Goal: Task Accomplishment & Management: Manage account settings

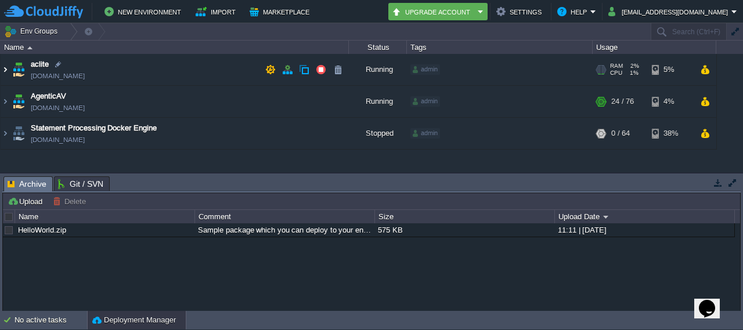
click at [3, 68] on img at bounding box center [5, 69] width 9 height 31
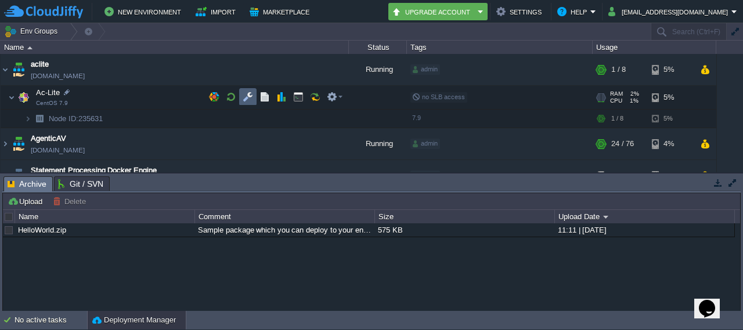
click at [245, 102] on button "button" at bounding box center [248, 97] width 10 height 10
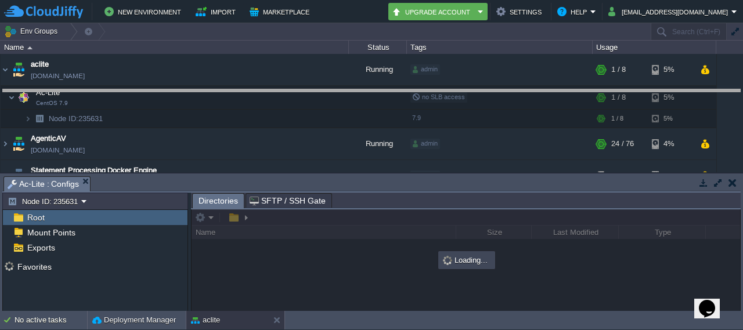
drag, startPoint x: 362, startPoint y: 191, endPoint x: 377, endPoint y: 92, distance: 99.8
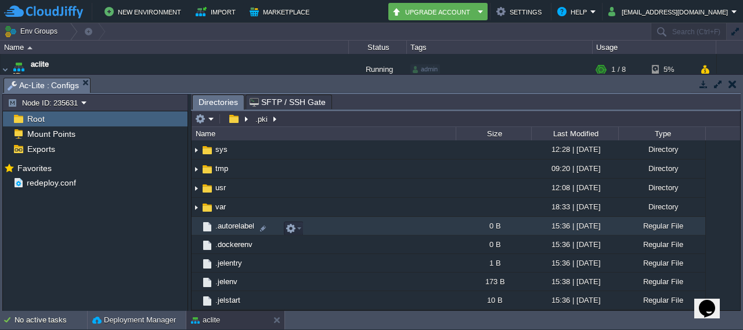
scroll to position [324, 0]
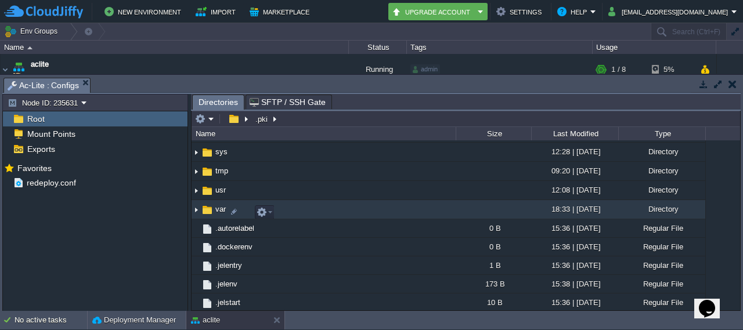
click at [196, 213] on img at bounding box center [195, 210] width 9 height 18
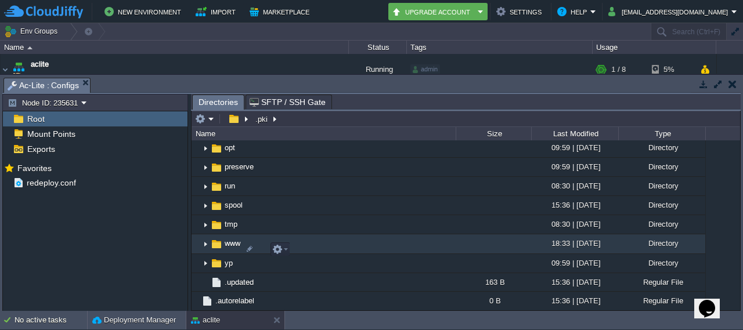
scroll to position [655, 0]
click at [209, 246] on img at bounding box center [205, 243] width 9 height 18
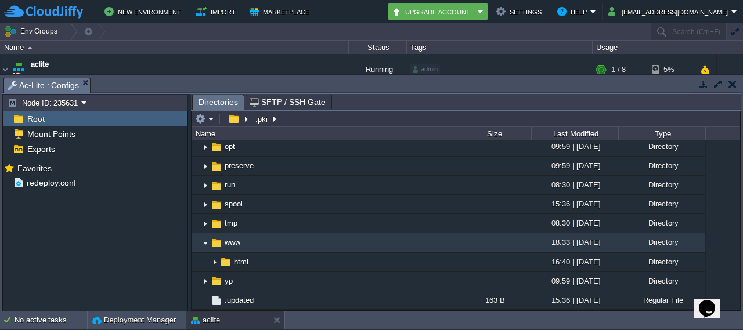
scroll to position [739, 0]
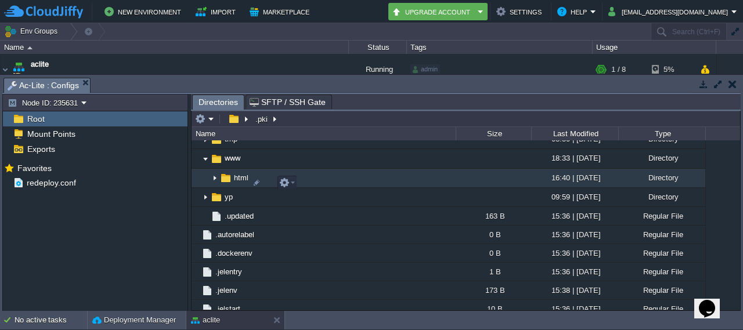
click at [216, 180] on img at bounding box center [214, 178] width 9 height 18
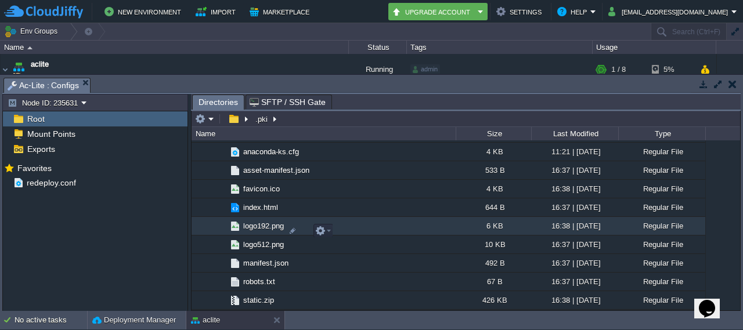
scroll to position [828, 0]
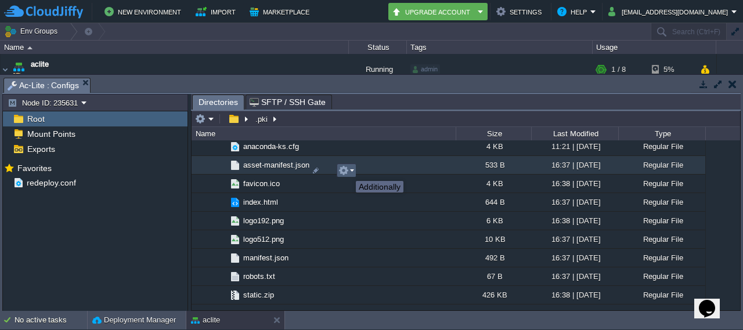
click at [345, 171] on button "button" at bounding box center [343, 170] width 10 height 10
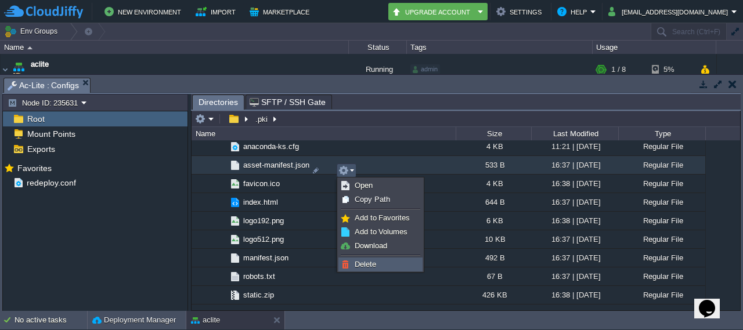
click at [381, 267] on link "Delete" at bounding box center [380, 264] width 83 height 13
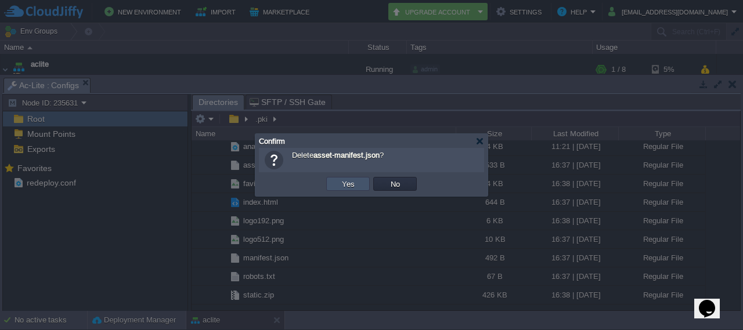
click at [342, 185] on button "Yes" at bounding box center [348, 184] width 20 height 10
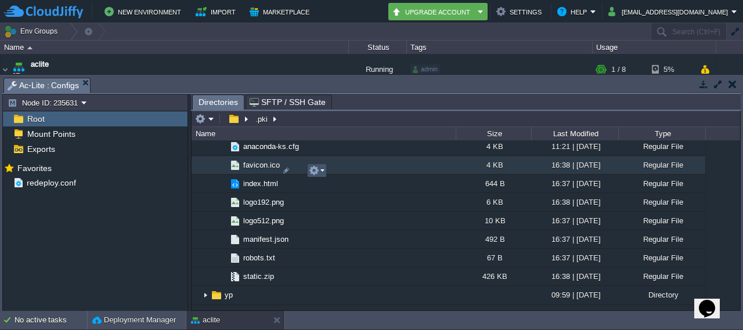
click at [318, 170] on button "button" at bounding box center [314, 170] width 10 height 10
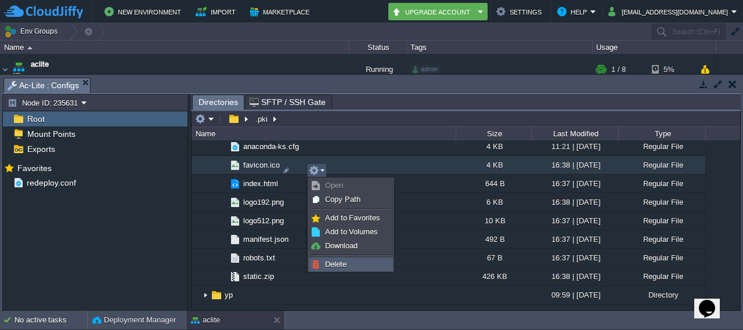
click at [338, 267] on span "Delete" at bounding box center [335, 264] width 21 height 9
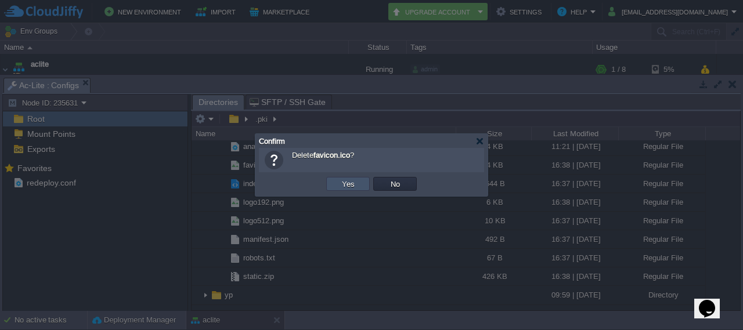
click at [352, 188] on button "Yes" at bounding box center [348, 184] width 20 height 10
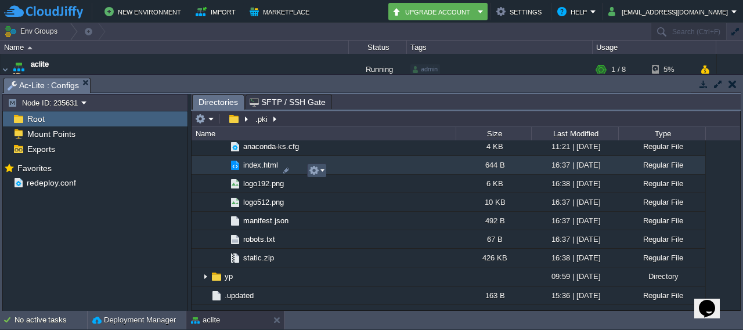
click at [315, 171] on button "button" at bounding box center [314, 170] width 10 height 10
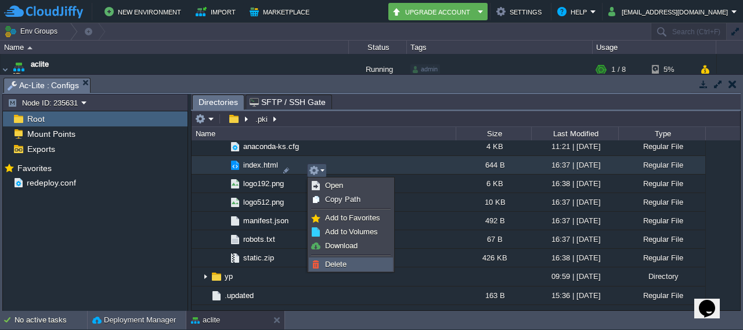
click at [334, 258] on link "Delete" at bounding box center [350, 264] width 83 height 13
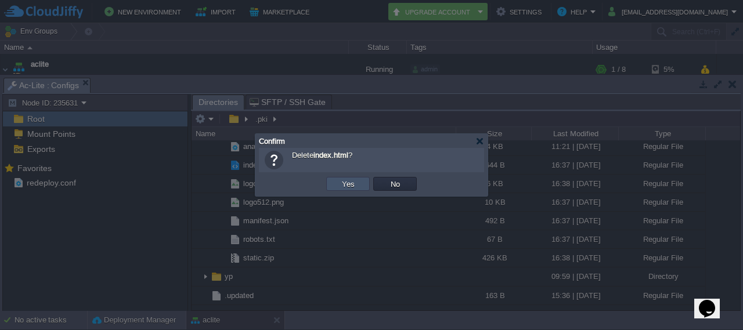
click at [355, 185] on button "Yes" at bounding box center [348, 184] width 20 height 10
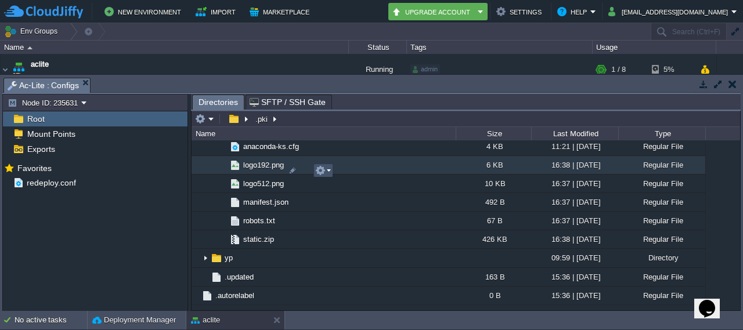
click at [321, 169] on button "button" at bounding box center [320, 170] width 10 height 10
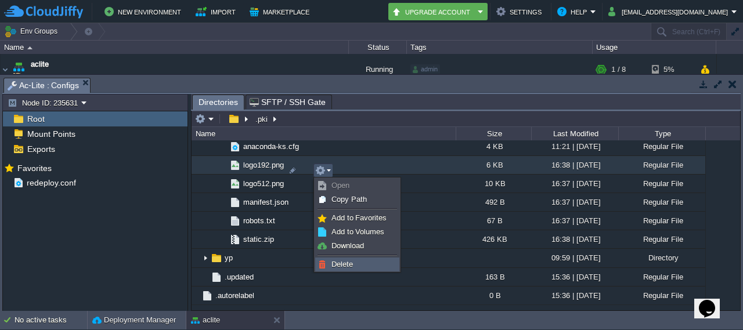
click at [343, 262] on span "Delete" at bounding box center [341, 264] width 21 height 9
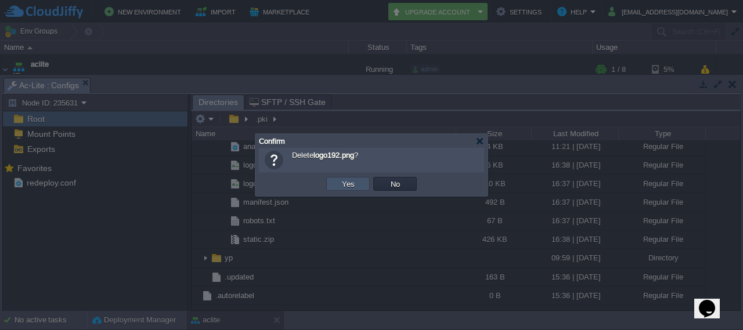
click at [345, 179] on button "Yes" at bounding box center [348, 184] width 20 height 10
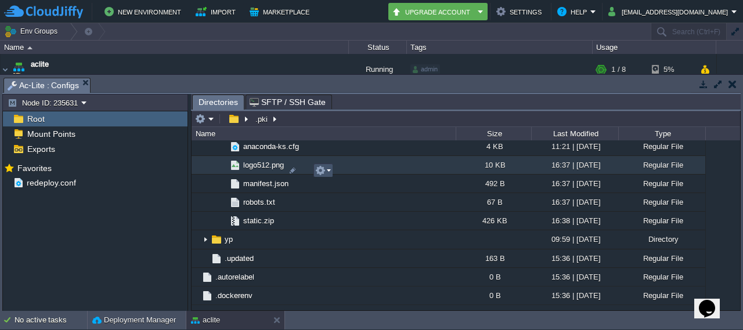
click at [320, 172] on button "button" at bounding box center [320, 170] width 10 height 10
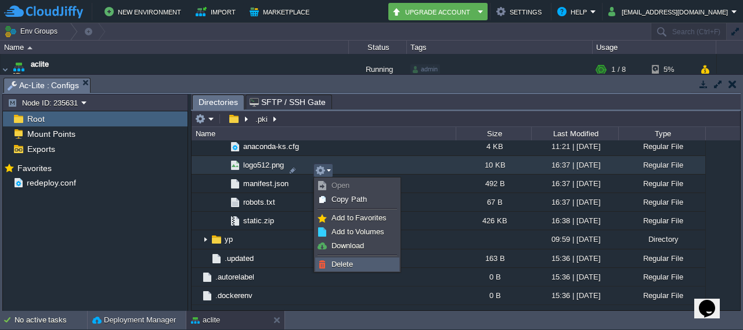
click at [357, 262] on link "Delete" at bounding box center [357, 264] width 83 height 13
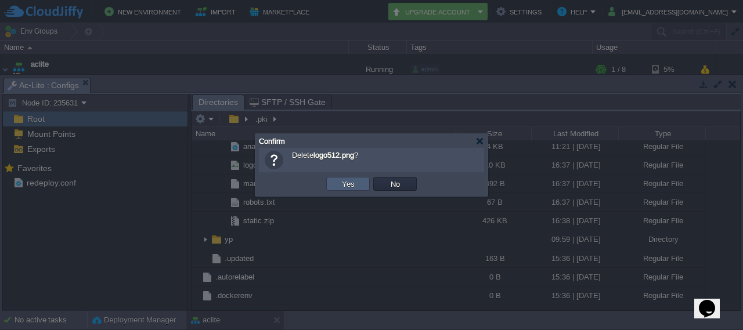
click at [349, 182] on button "Yes" at bounding box center [348, 184] width 20 height 10
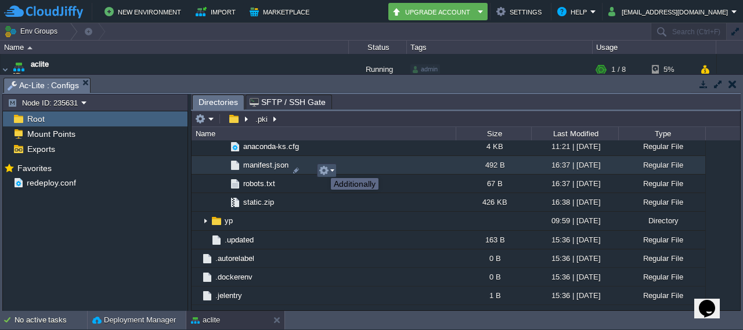
click at [322, 168] on button "button" at bounding box center [324, 170] width 10 height 10
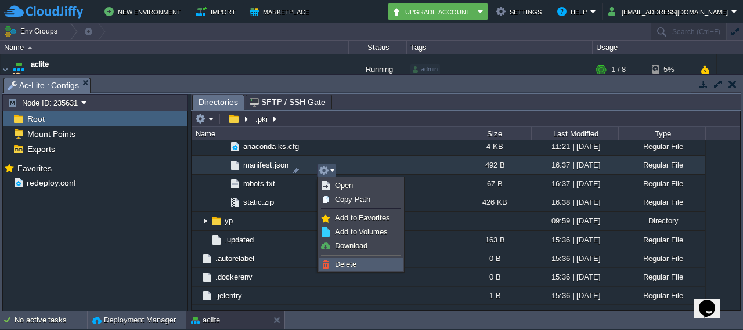
click at [359, 263] on link "Delete" at bounding box center [360, 264] width 83 height 13
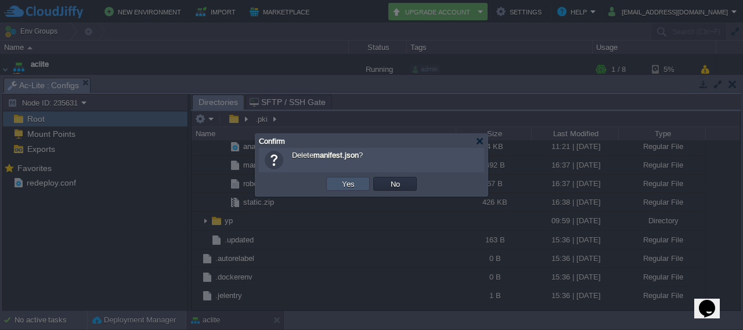
click at [356, 187] on button "Yes" at bounding box center [348, 184] width 20 height 10
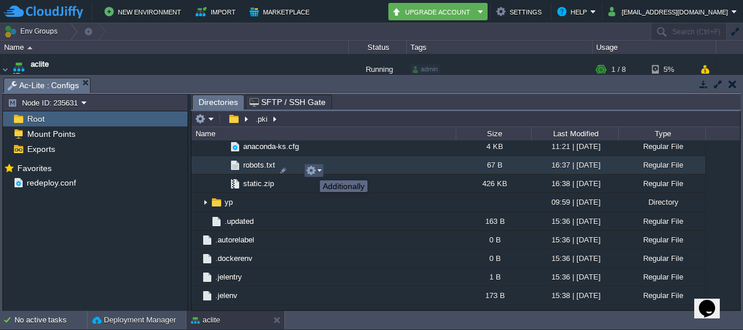
click at [311, 170] on button "button" at bounding box center [311, 170] width 10 height 10
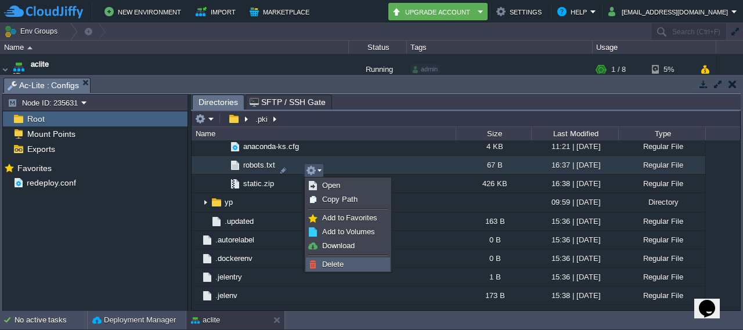
click at [338, 262] on span "Delete" at bounding box center [332, 264] width 21 height 9
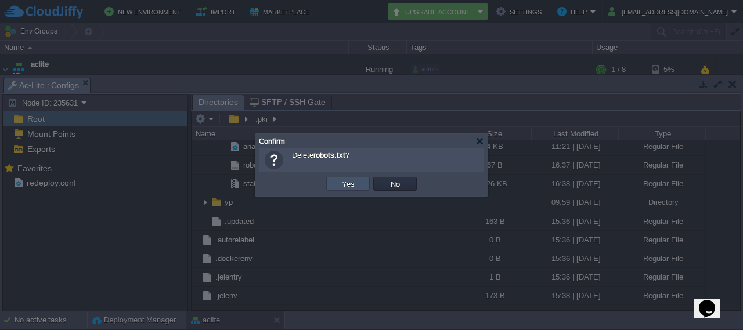
click at [353, 182] on button "Yes" at bounding box center [348, 184] width 20 height 10
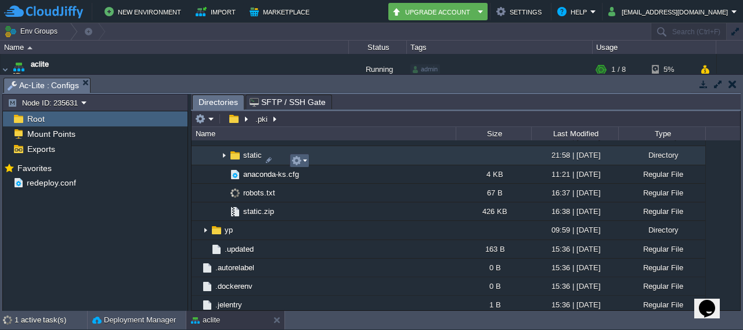
scroll to position [778, 0]
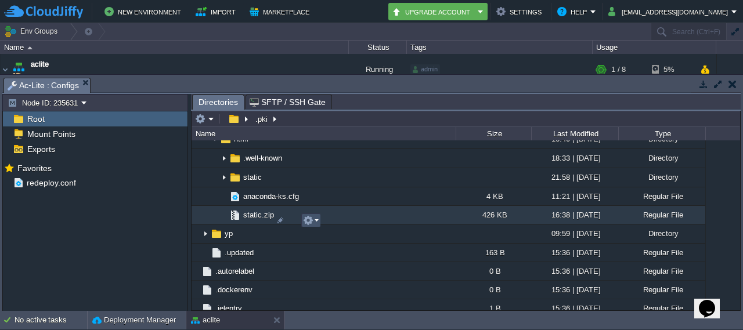
click at [305, 219] on button "button" at bounding box center [308, 220] width 10 height 10
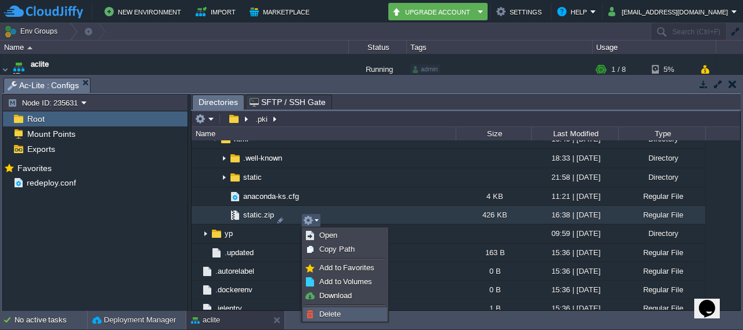
click at [337, 313] on span "Delete" at bounding box center [329, 314] width 21 height 9
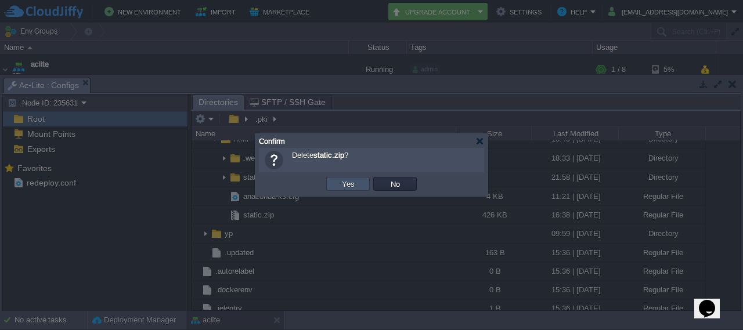
click at [355, 186] on button "Yes" at bounding box center [348, 184] width 20 height 10
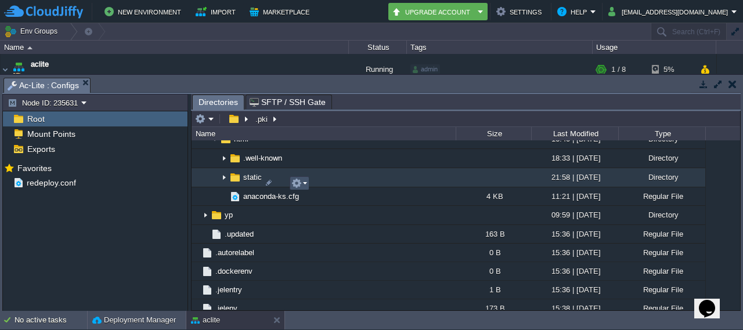
click at [300, 183] on button "button" at bounding box center [296, 183] width 10 height 10
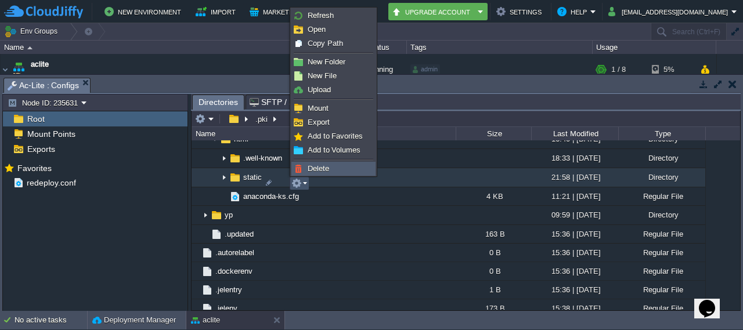
click at [334, 162] on link "Delete" at bounding box center [333, 168] width 83 height 13
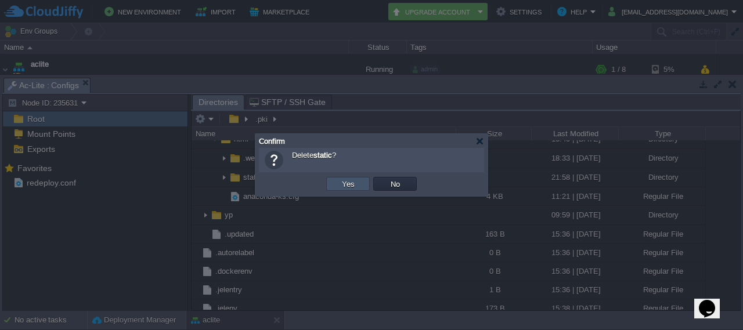
click at [351, 182] on button "Yes" at bounding box center [348, 184] width 20 height 10
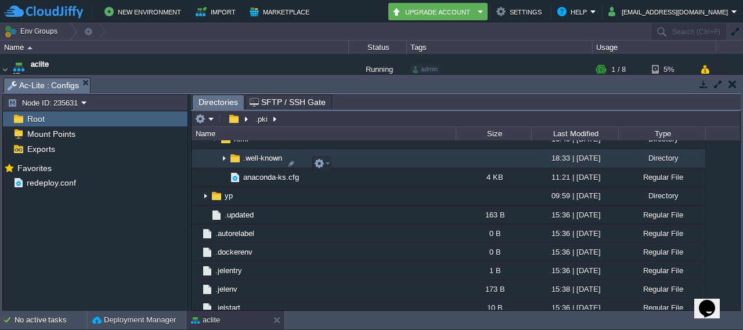
scroll to position [718, 0]
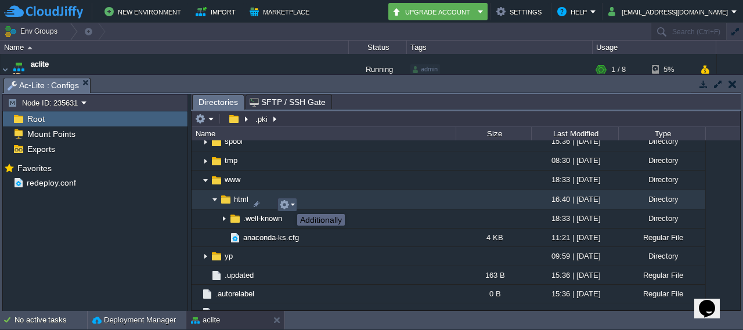
click at [288, 204] on button "button" at bounding box center [284, 205] width 10 height 10
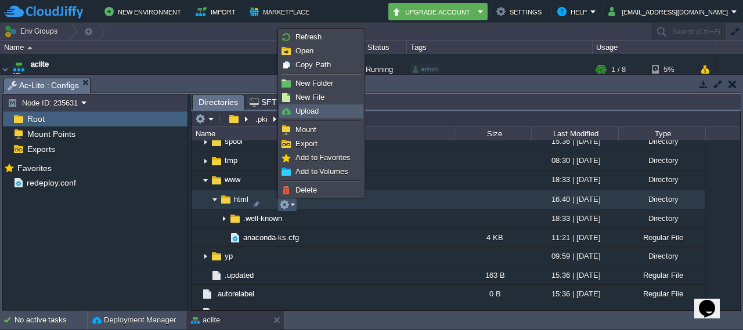
click at [319, 104] on li "Upload" at bounding box center [321, 111] width 84 height 14
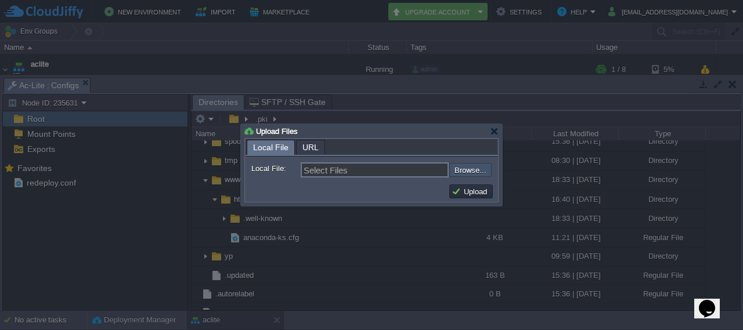
click at [469, 174] on input "file" at bounding box center [418, 169] width 147 height 13
type input "C:\fakepath\asset-manifest.json"
type input "asset-manifest.json, favicon.ico, index.html, logo192.png, logo512.png, manifes…"
click at [481, 195] on button "Upload" at bounding box center [470, 191] width 39 height 10
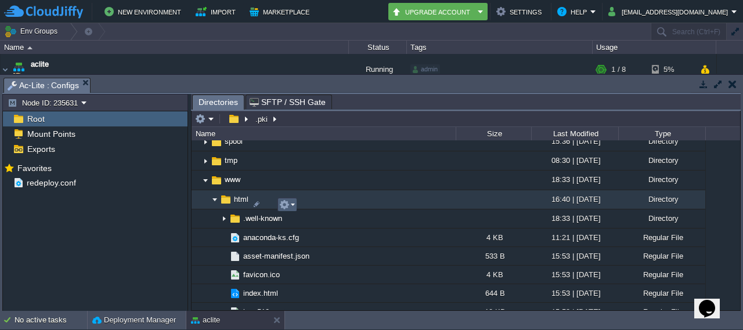
click at [286, 203] on button "button" at bounding box center [284, 205] width 10 height 10
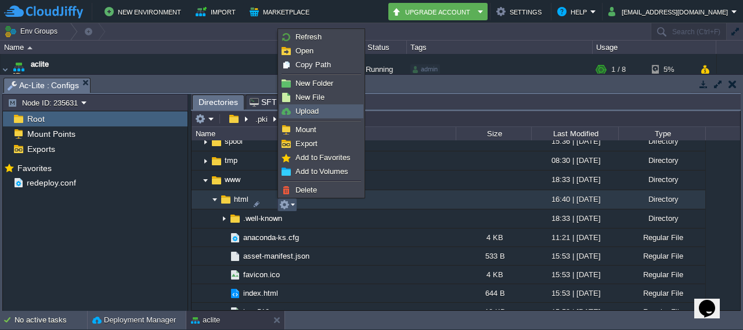
click at [320, 114] on link "Upload" at bounding box center [321, 111] width 83 height 13
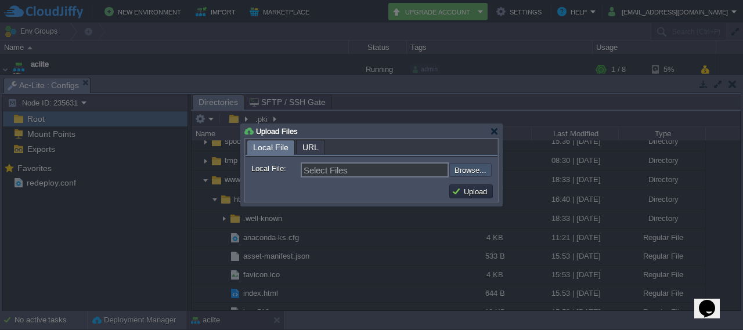
click at [484, 167] on input "file" at bounding box center [418, 169] width 147 height 13
type input "C:\fakepath\static.zip"
type input "static.zip"
click at [474, 194] on button "Upload" at bounding box center [470, 191] width 39 height 10
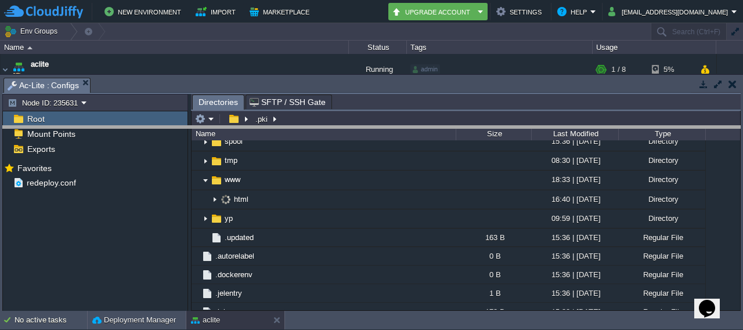
drag, startPoint x: 388, startPoint y: 83, endPoint x: 388, endPoint y: 131, distance: 48.2
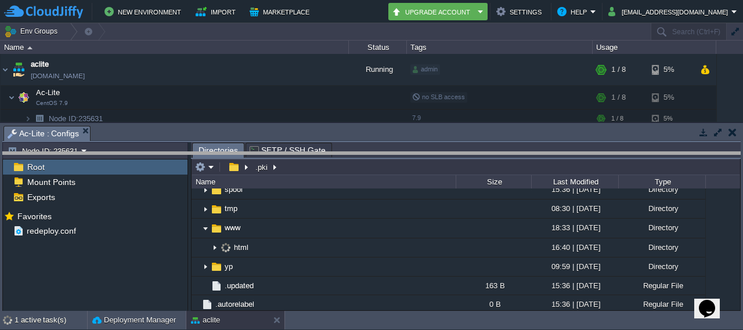
drag, startPoint x: 388, startPoint y: 131, endPoint x: 388, endPoint y: 160, distance: 29.0
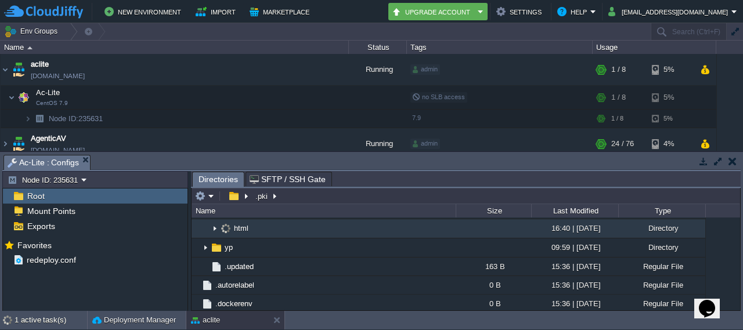
scroll to position [767, 0]
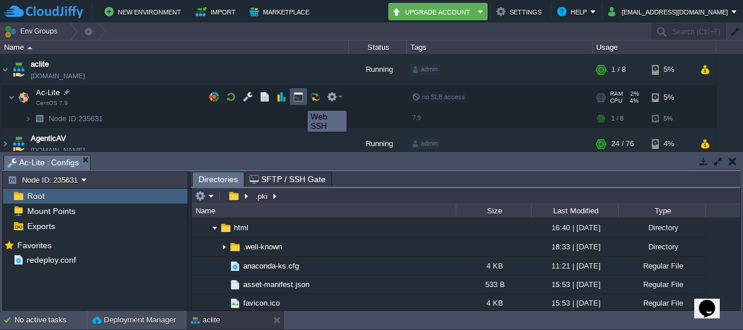
click at [299, 100] on button "button" at bounding box center [298, 97] width 10 height 10
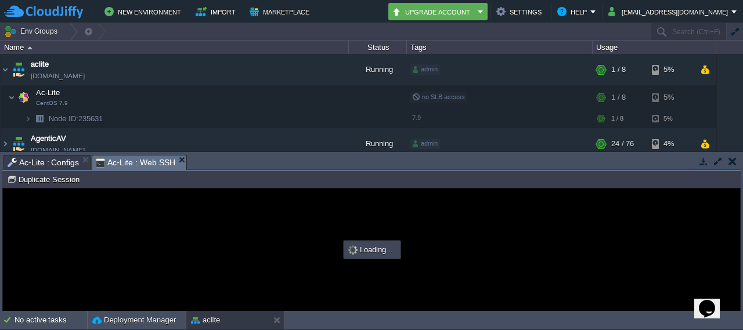
scroll to position [0, 0]
type input "#000000"
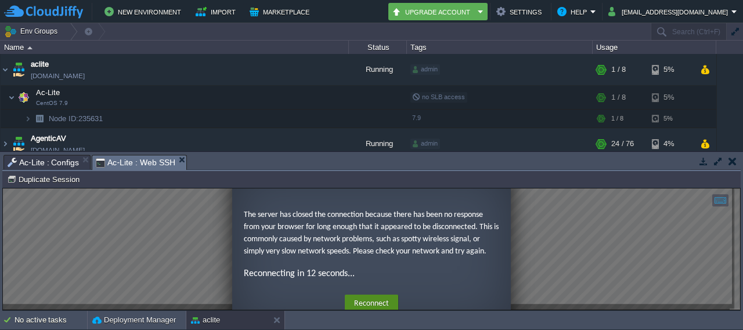
click at [368, 302] on button "Reconnect" at bounding box center [371, 304] width 53 height 19
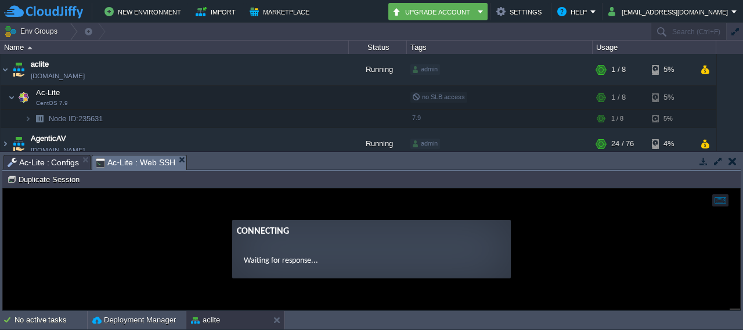
click at [45, 156] on span "Ac-Lite : Configs" at bounding box center [43, 163] width 71 height 14
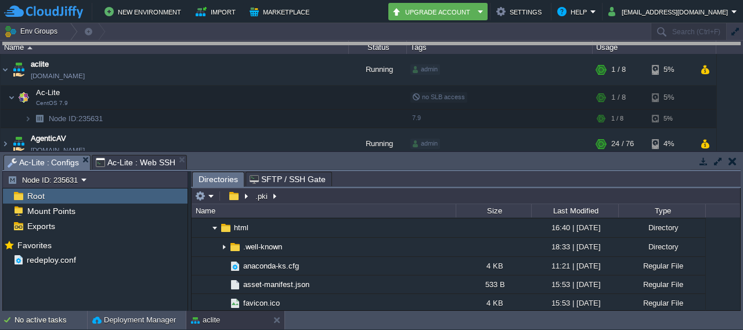
drag, startPoint x: 400, startPoint y: 163, endPoint x: 421, endPoint y: 18, distance: 146.6
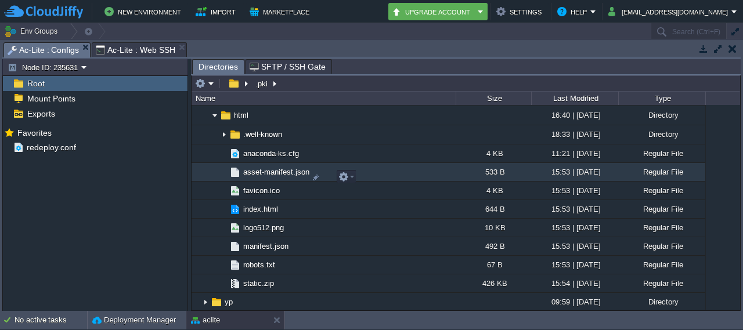
click at [288, 175] on span "asset-manifest.json" at bounding box center [276, 172] width 70 height 10
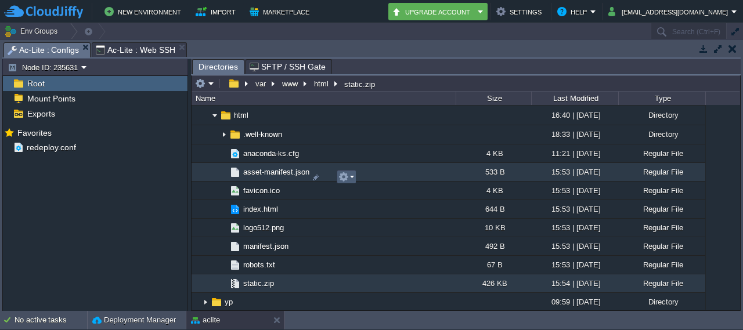
click at [342, 170] on td at bounding box center [347, 177] width 20 height 14
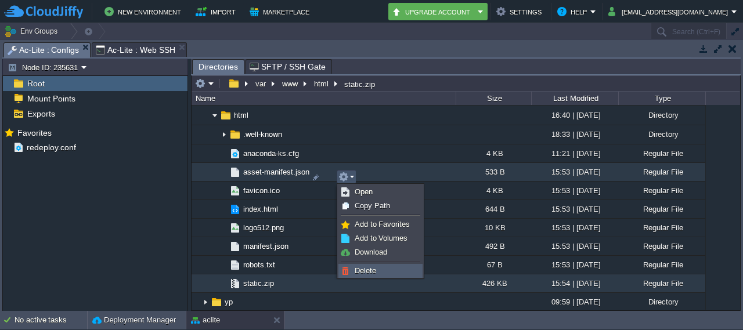
click at [378, 265] on link "Delete" at bounding box center [380, 271] width 83 height 13
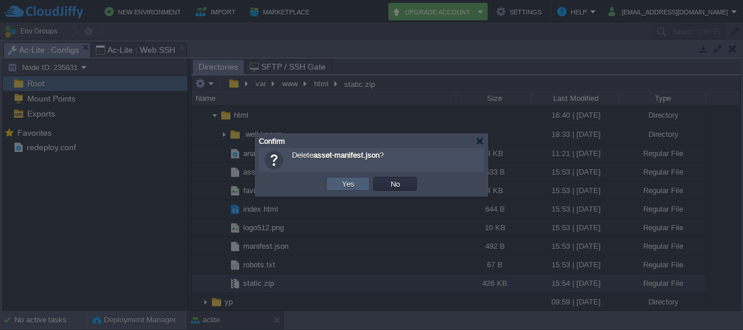
click at [357, 182] on td "Yes" at bounding box center [348, 184] width 44 height 14
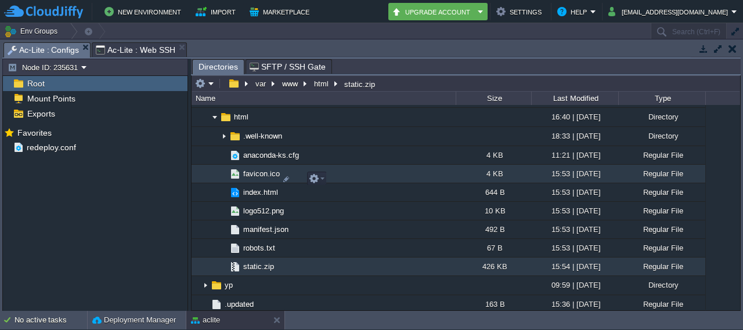
scroll to position [764, 0]
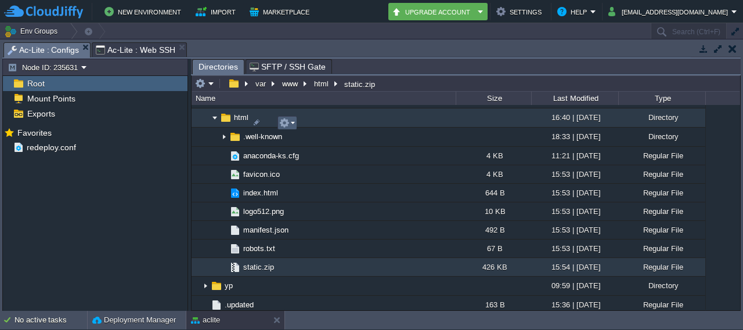
click at [292, 124] on em at bounding box center [287, 123] width 16 height 10
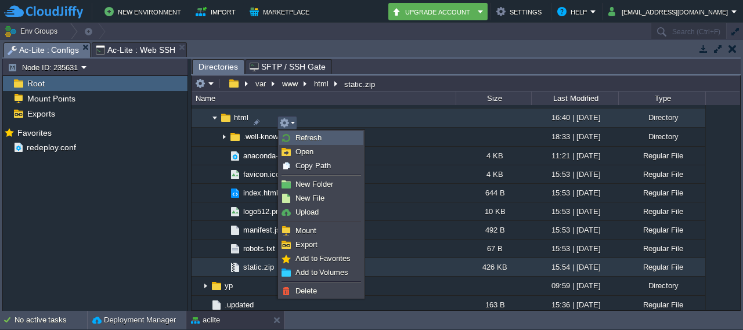
click at [320, 139] on link "Refresh" at bounding box center [321, 138] width 83 height 13
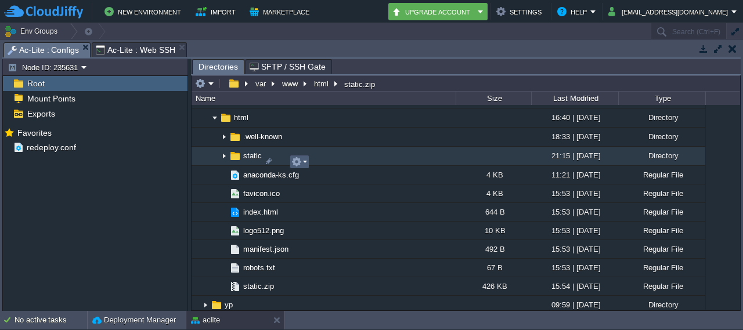
click at [303, 157] on em at bounding box center [299, 162] width 16 height 10
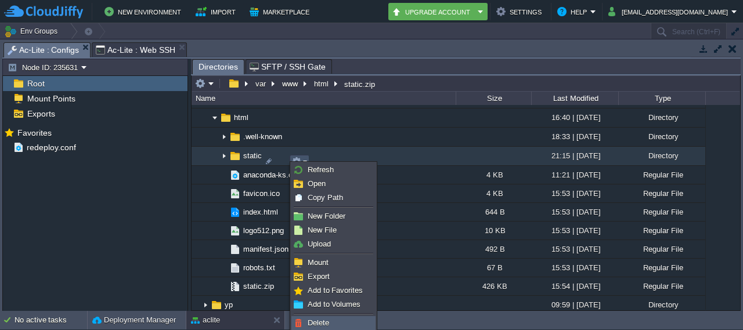
click at [328, 323] on span "Delete" at bounding box center [318, 323] width 21 height 9
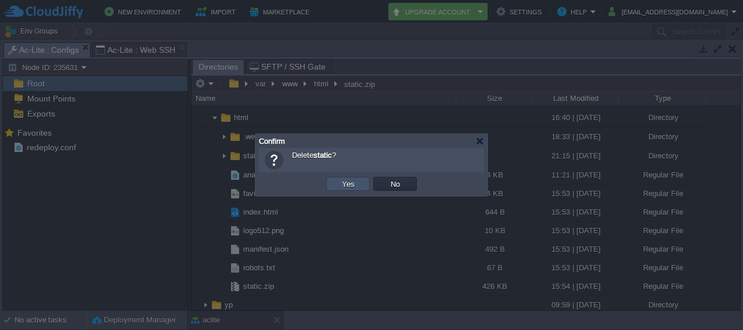
click at [347, 186] on button "Yes" at bounding box center [348, 184] width 20 height 10
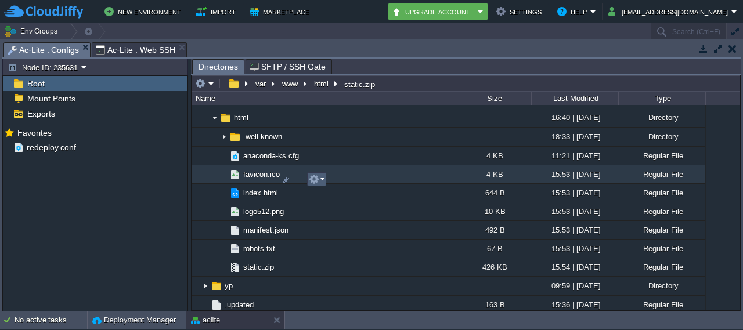
click at [321, 179] on em at bounding box center [317, 179] width 16 height 10
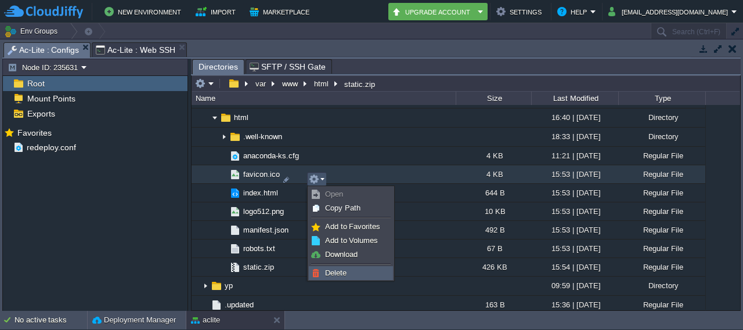
click at [344, 273] on span "Delete" at bounding box center [335, 273] width 21 height 9
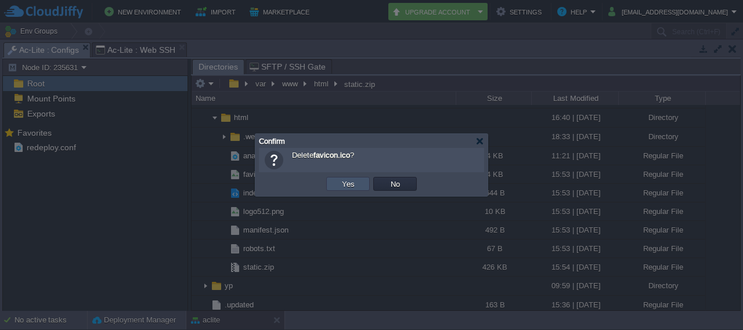
click at [354, 182] on button "Yes" at bounding box center [348, 184] width 20 height 10
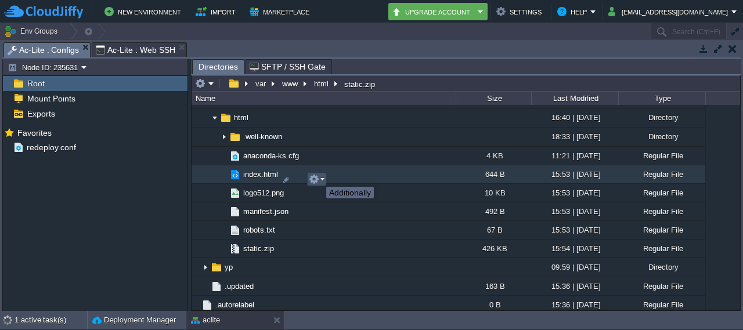
click at [317, 180] on button "button" at bounding box center [314, 179] width 10 height 10
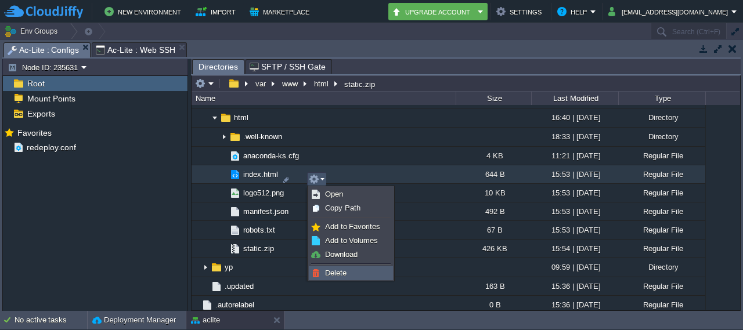
click at [342, 273] on span "Delete" at bounding box center [335, 273] width 21 height 9
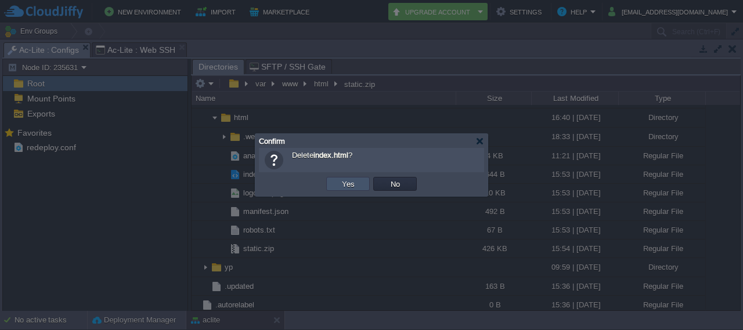
click at [349, 187] on button "Yes" at bounding box center [348, 184] width 20 height 10
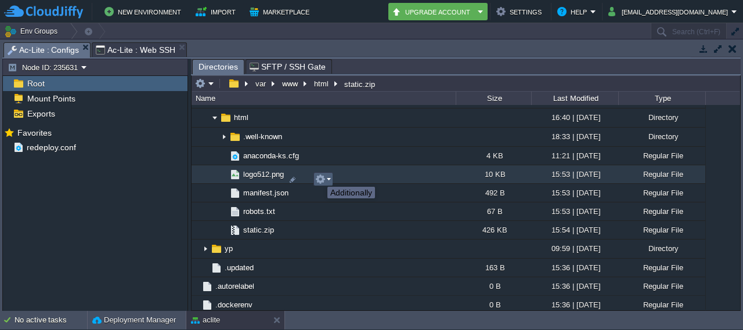
click at [319, 176] on button "button" at bounding box center [320, 179] width 10 height 10
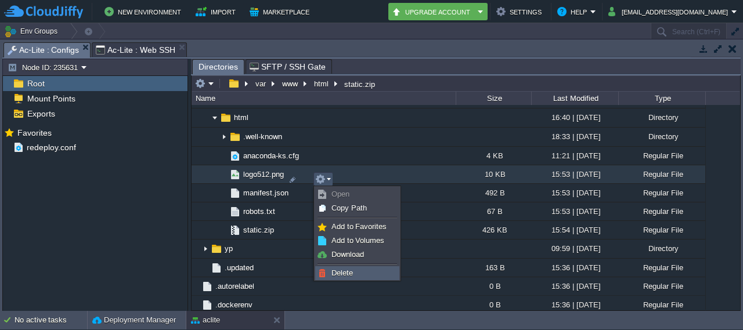
click at [334, 273] on span "Delete" at bounding box center [341, 273] width 21 height 9
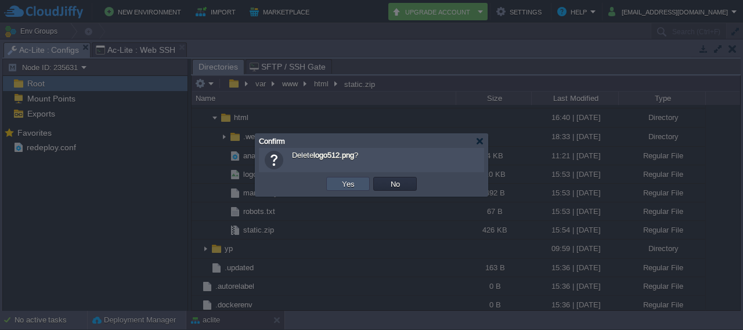
click at [345, 182] on button "Yes" at bounding box center [348, 184] width 20 height 10
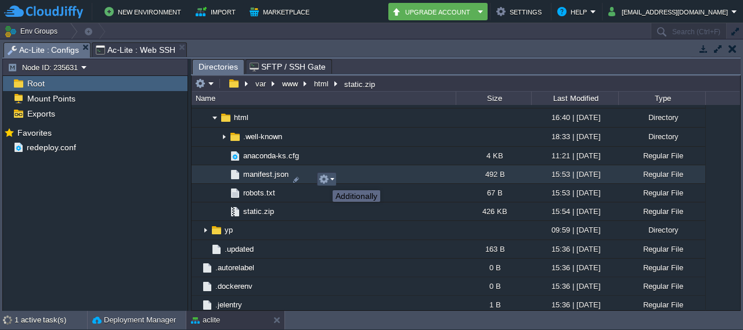
click at [324, 180] on button "button" at bounding box center [324, 179] width 10 height 10
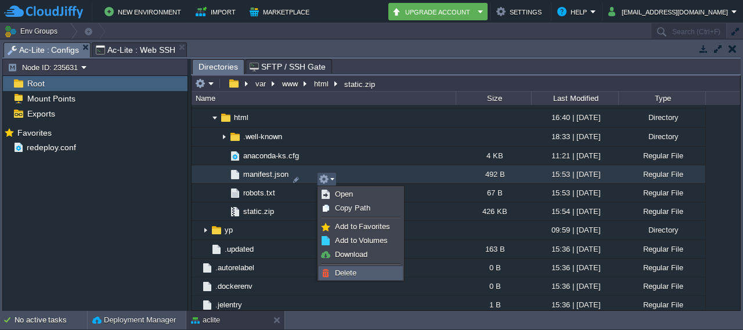
click at [355, 269] on span "Delete" at bounding box center [345, 273] width 21 height 9
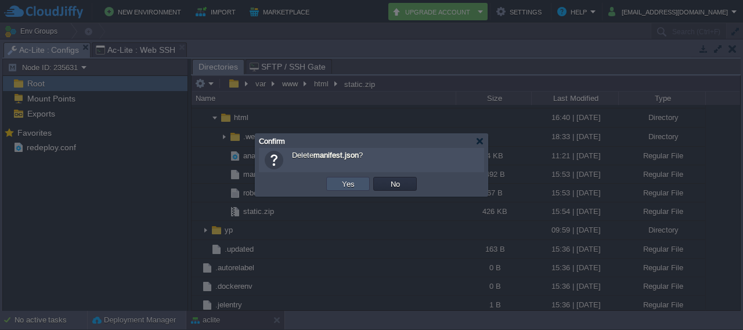
click at [349, 185] on button "Yes" at bounding box center [348, 184] width 20 height 10
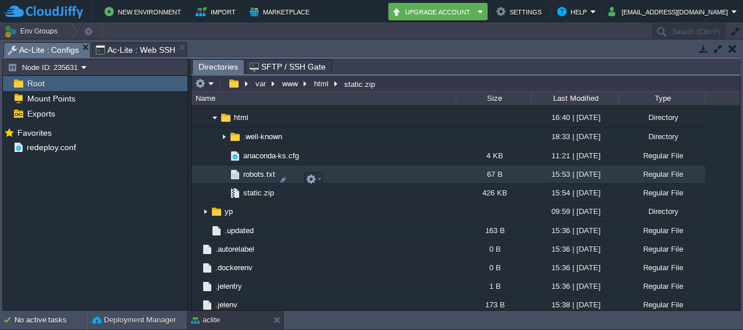
click at [328, 179] on td "robots.txt" at bounding box center [323, 174] width 264 height 19
click at [316, 179] on em at bounding box center [314, 179] width 16 height 10
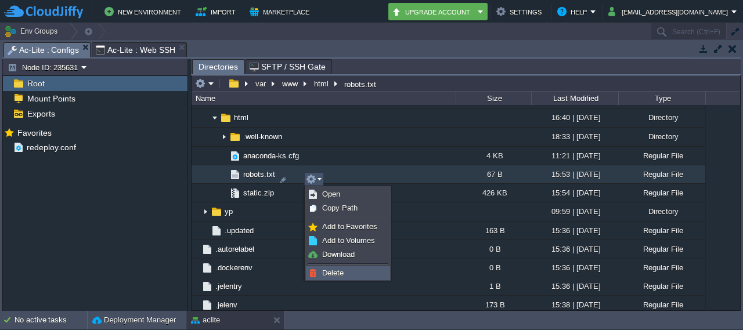
click at [338, 272] on span "Delete" at bounding box center [332, 273] width 21 height 9
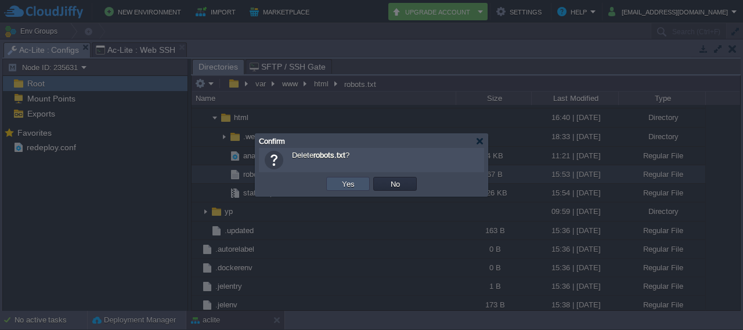
click at [354, 184] on button "Yes" at bounding box center [348, 184] width 20 height 10
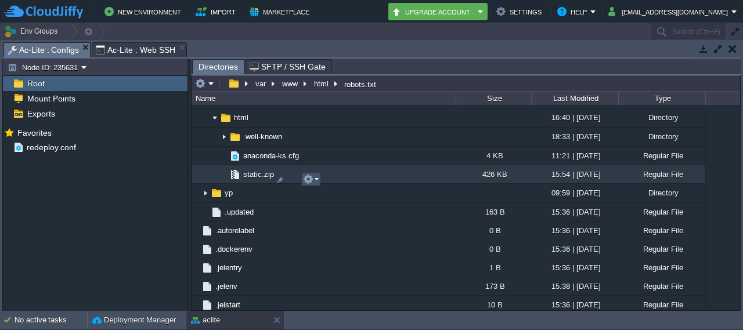
click at [310, 180] on button "button" at bounding box center [308, 179] width 10 height 10
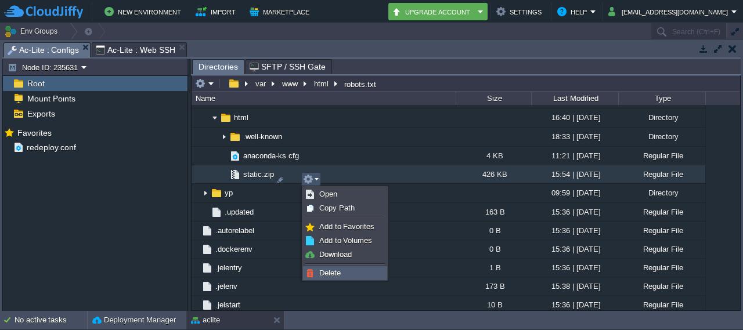
click at [333, 275] on span "Delete" at bounding box center [329, 273] width 21 height 9
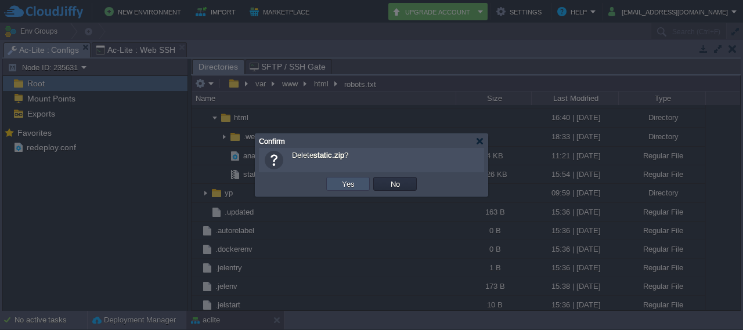
click at [353, 186] on button "Yes" at bounding box center [348, 184] width 20 height 10
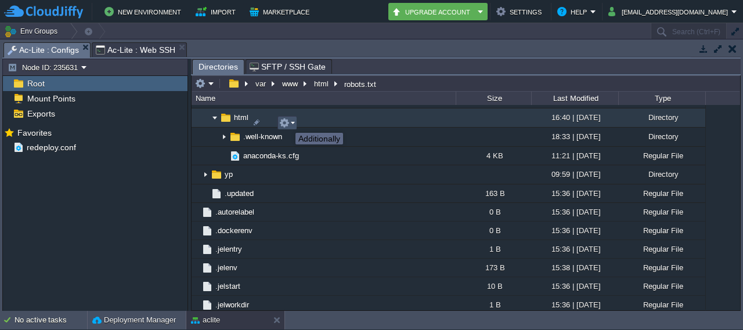
click at [287, 122] on button "button" at bounding box center [284, 123] width 10 height 10
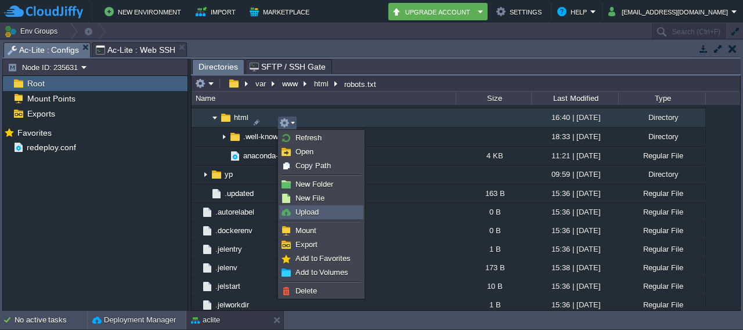
click at [321, 214] on link "Upload" at bounding box center [321, 212] width 83 height 13
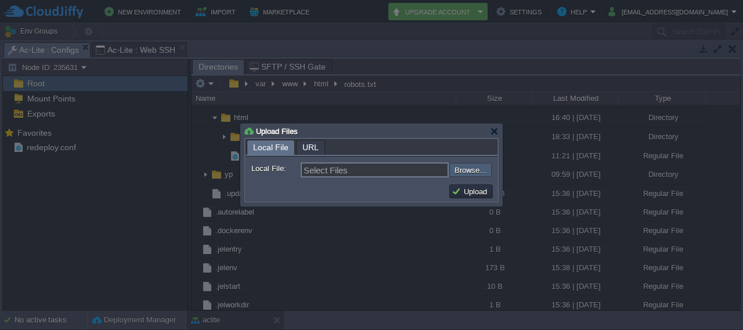
drag, startPoint x: 469, startPoint y: 177, endPoint x: 475, endPoint y: 170, distance: 8.7
click at [475, 170] on div "Select Files Browse..." at bounding box center [396, 169] width 191 height 15
click at [475, 170] on input "file" at bounding box center [418, 169] width 147 height 13
type input "C:\fakepath\asset-manifest.json"
type input "asset-manifest.json, favicon.ico, index.html, logo192.png, logo512.png, manifes…"
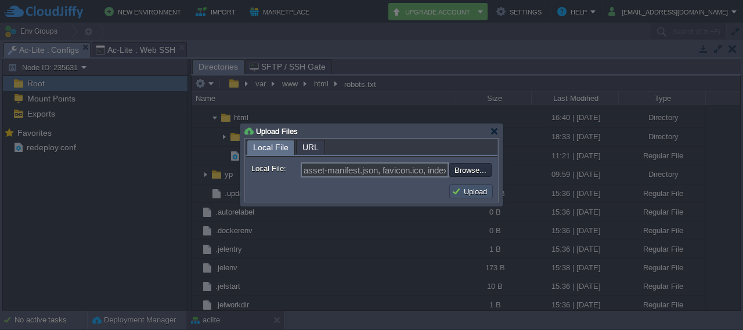
click at [478, 192] on button "Upload" at bounding box center [470, 191] width 39 height 10
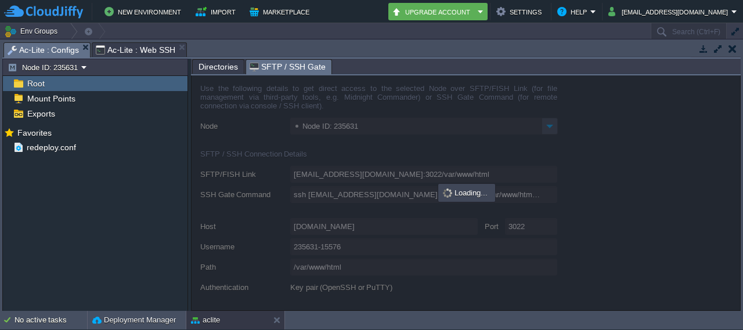
click at [288, 64] on span "SFTP / SSH Gate" at bounding box center [288, 67] width 76 height 15
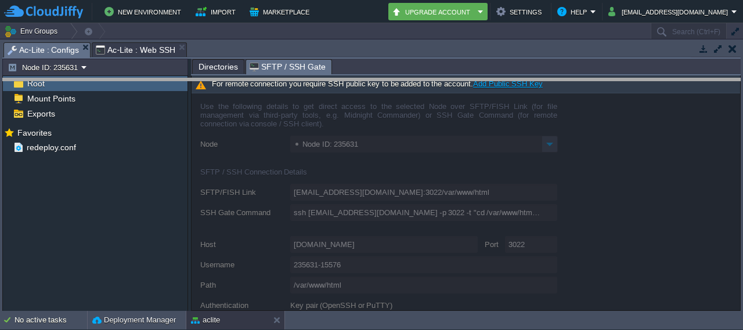
drag, startPoint x: 381, startPoint y: 43, endPoint x: 383, endPoint y: 78, distance: 35.4
click at [383, 78] on body "New Environment Import Marketplace Bonus ₹0.00 Upgrade Account Settings Help [E…" at bounding box center [371, 165] width 743 height 330
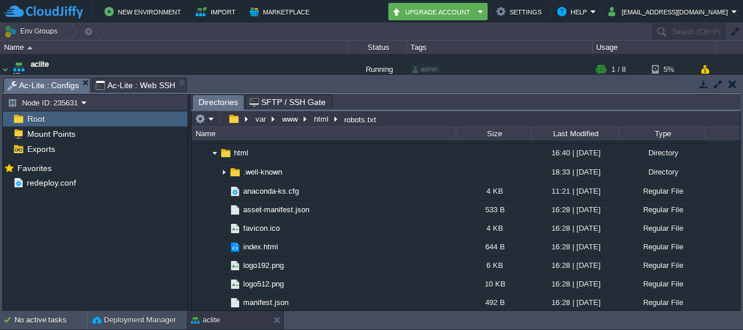
click at [217, 102] on span "Directories" at bounding box center [217, 102] width 39 height 15
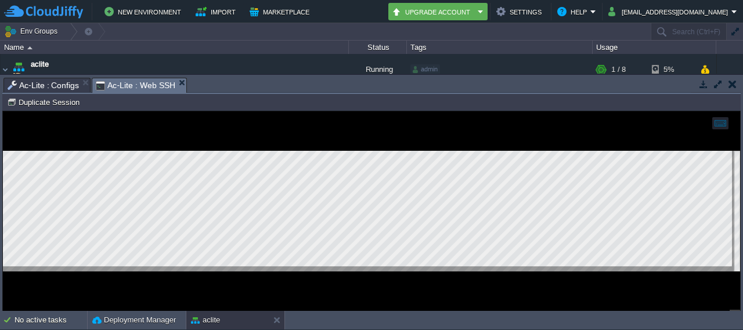
click at [121, 81] on span "Ac-Lite : Web SSH" at bounding box center [135, 85] width 79 height 15
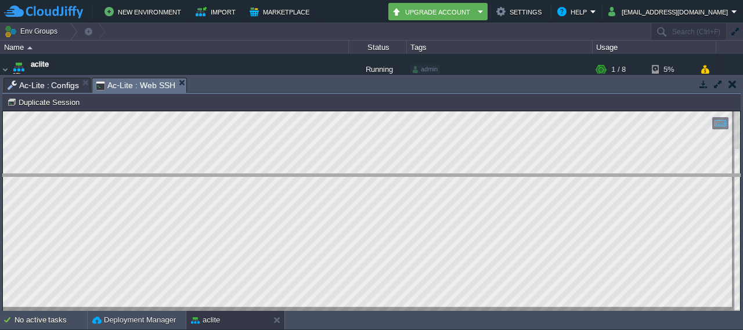
drag, startPoint x: 306, startPoint y: 82, endPoint x: 311, endPoint y: 212, distance: 130.7
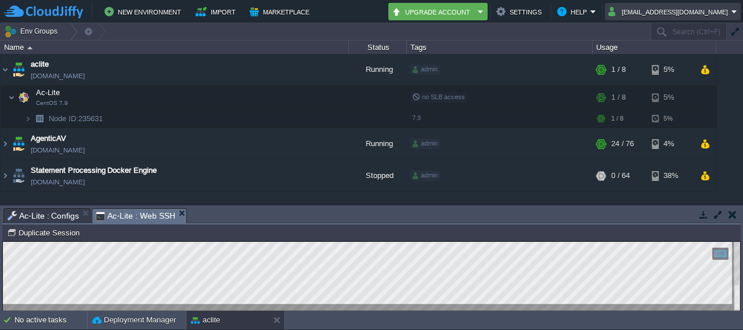
click at [735, 15] on em "[EMAIL_ADDRESS][DOMAIN_NAME]" at bounding box center [672, 12] width 129 height 14
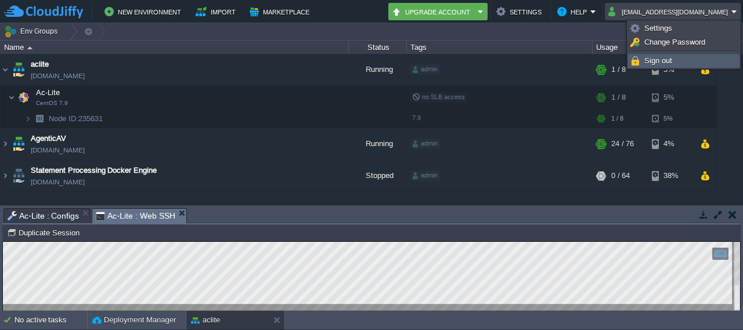
click at [674, 60] on link "Sign out" at bounding box center [683, 61] width 110 height 13
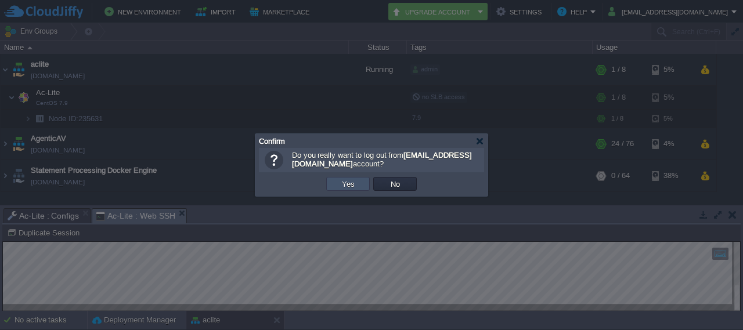
click at [340, 182] on button "Yes" at bounding box center [348, 184] width 20 height 10
